Goal: Check status

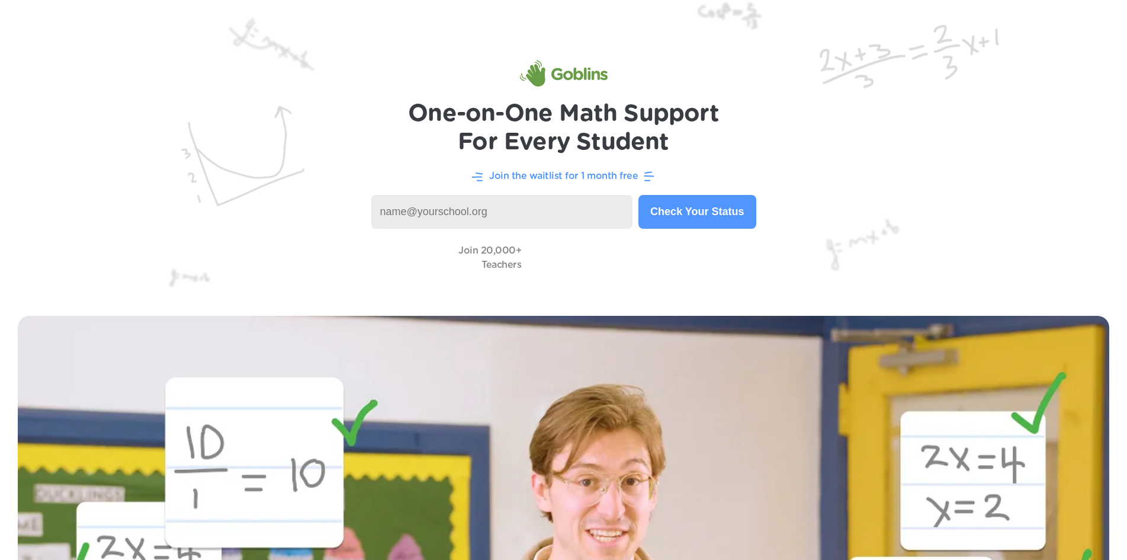
click at [541, 211] on input at bounding box center [502, 212] width 262 height 34
click at [671, 203] on button "Check Your Status" at bounding box center [697, 212] width 117 height 34
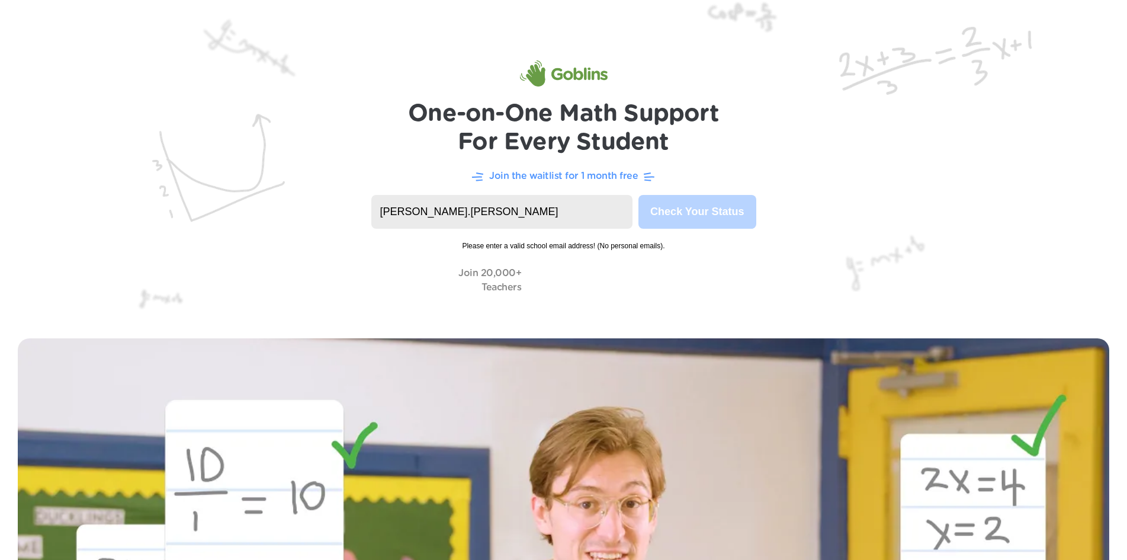
click at [485, 212] on input "[PERSON_NAME].[PERSON_NAME]" at bounding box center [502, 212] width 262 height 34
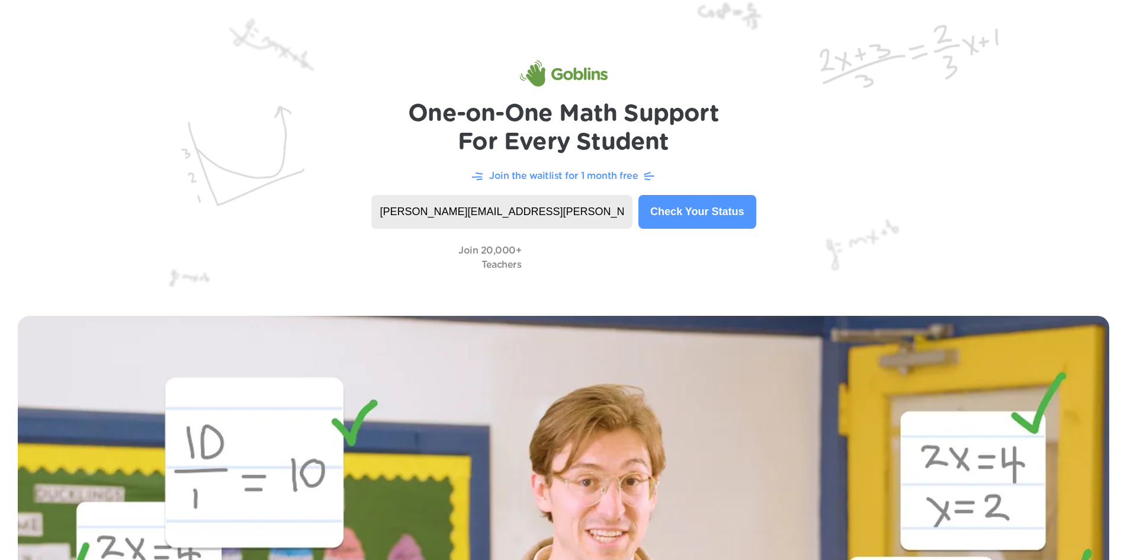
type input "[PERSON_NAME][EMAIL_ADDRESS][PERSON_NAME][DOMAIN_NAME]"
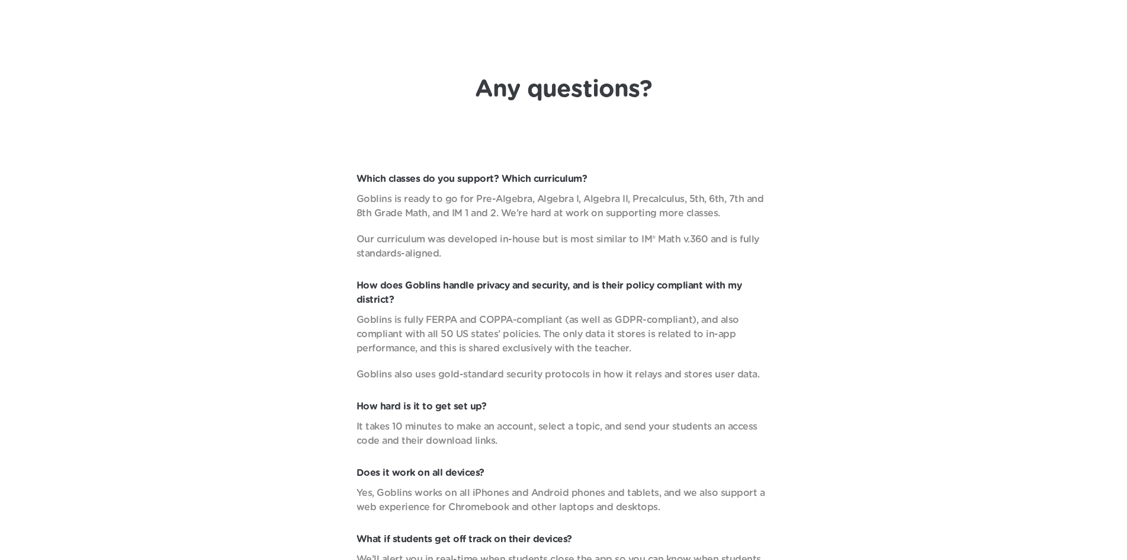
scroll to position [4384, 0]
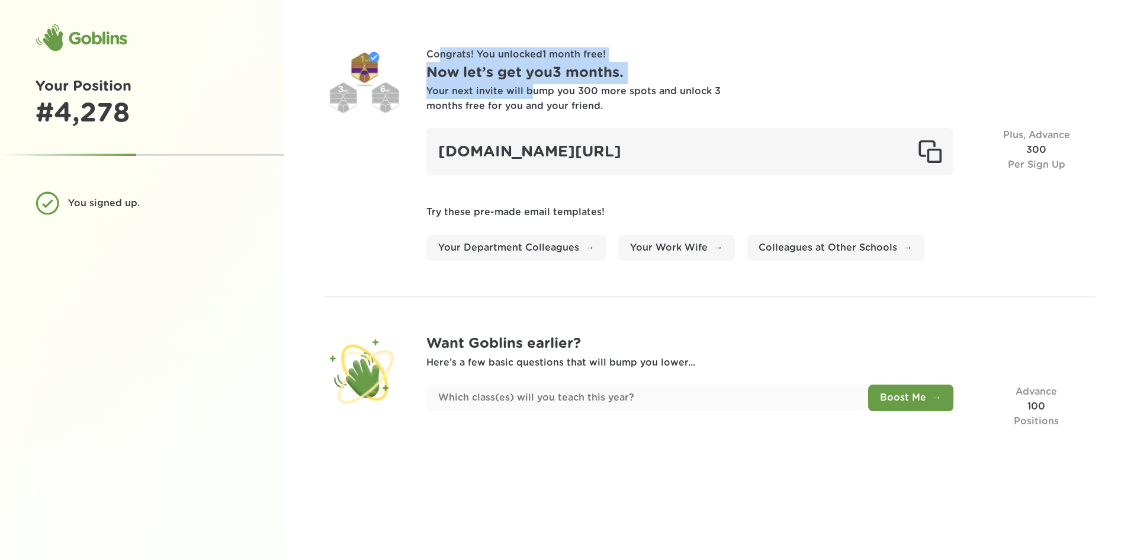
drag, startPoint x: 441, startPoint y: 50, endPoint x: 531, endPoint y: 98, distance: 101.8
click at [531, 98] on div "Congrats! You unlocked 1 month free ! Now let’s get you 3 months . Your next in…" at bounding box center [760, 153] width 669 height 213
click at [531, 98] on div "Your next invite will bump you 300 more spots and unlock 3 months free for you …" at bounding box center [574, 99] width 296 height 30
